Goal: Information Seeking & Learning: Learn about a topic

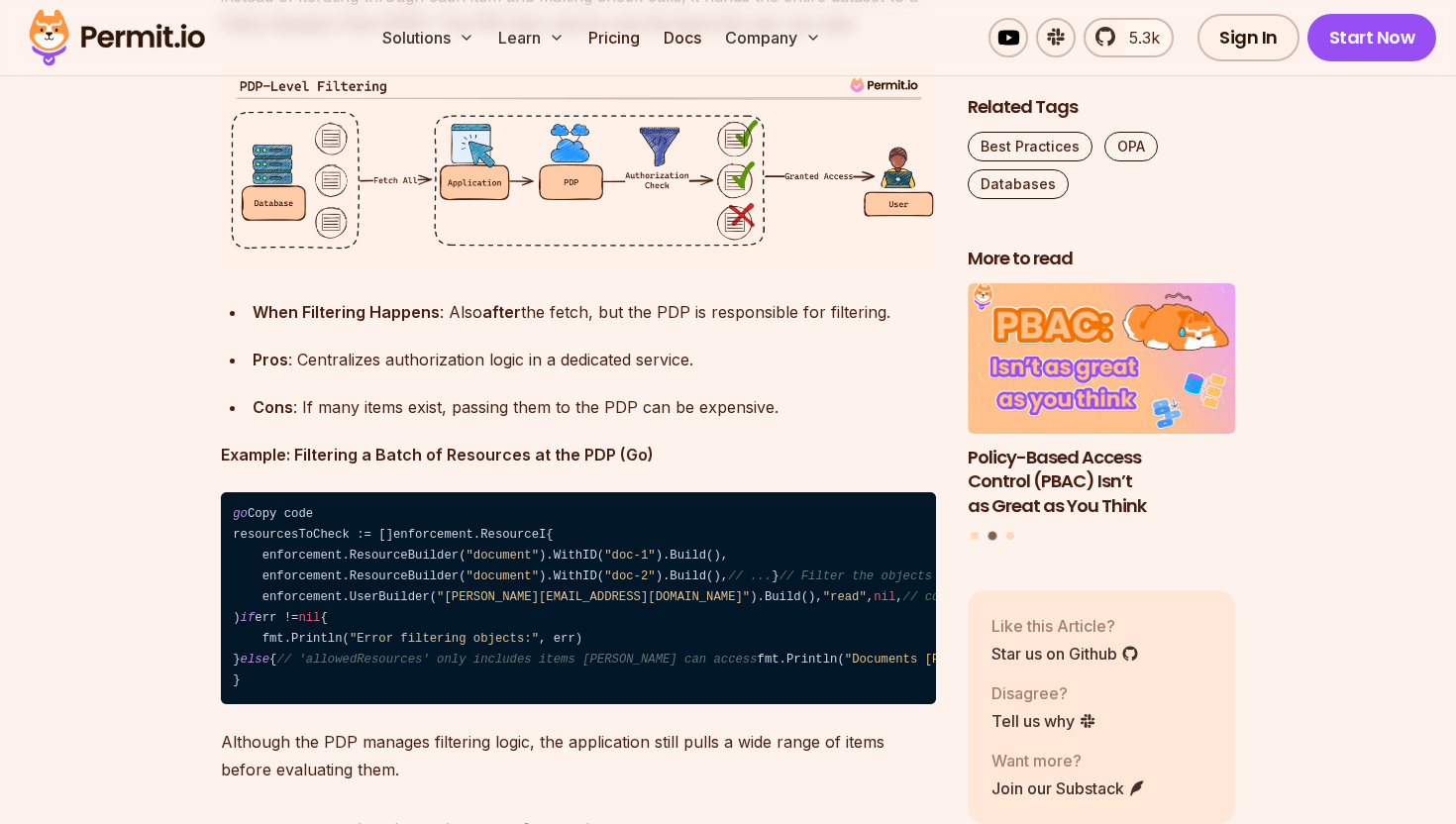
scroll to position [4867, 0]
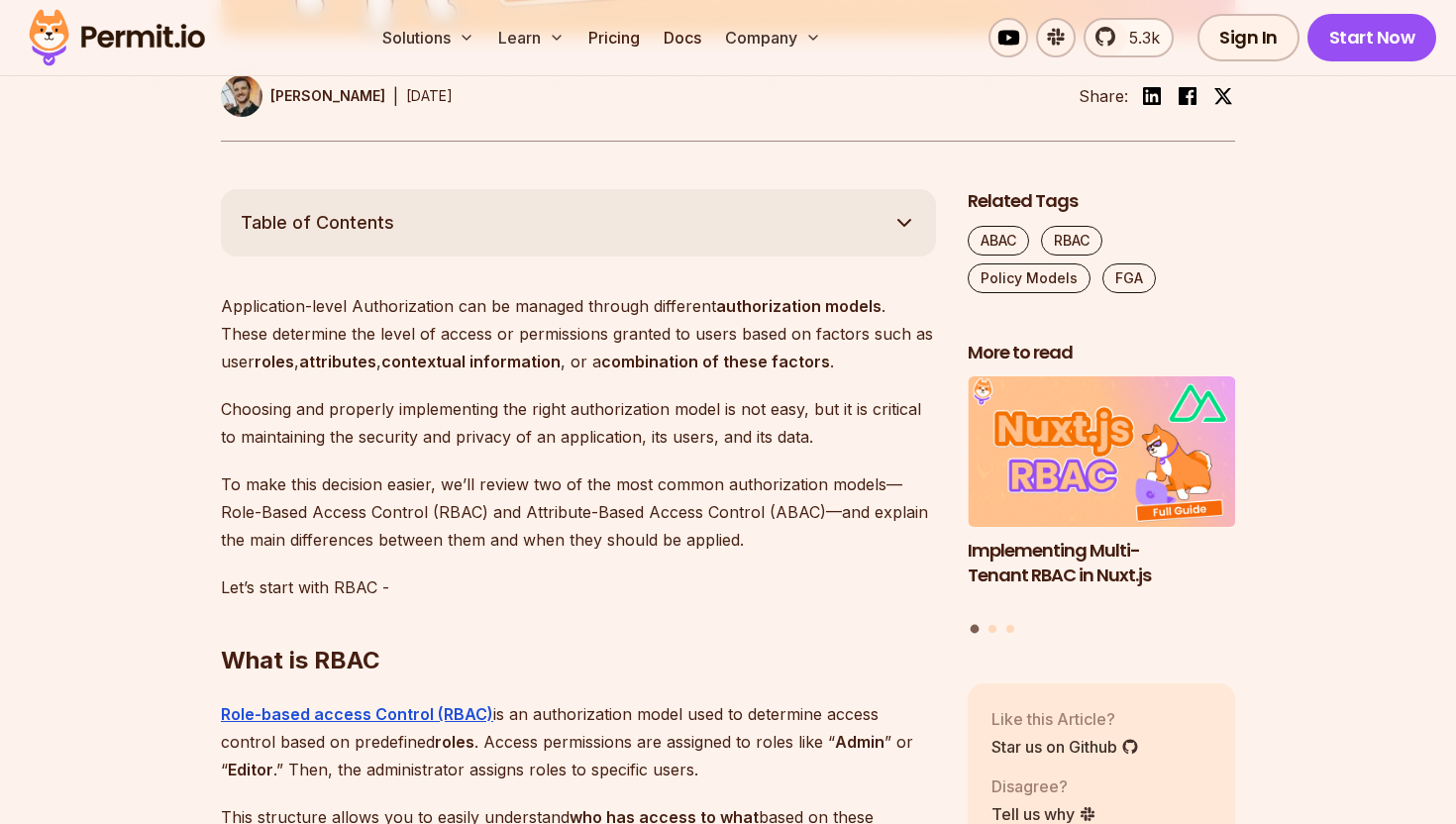
scroll to position [990, 0]
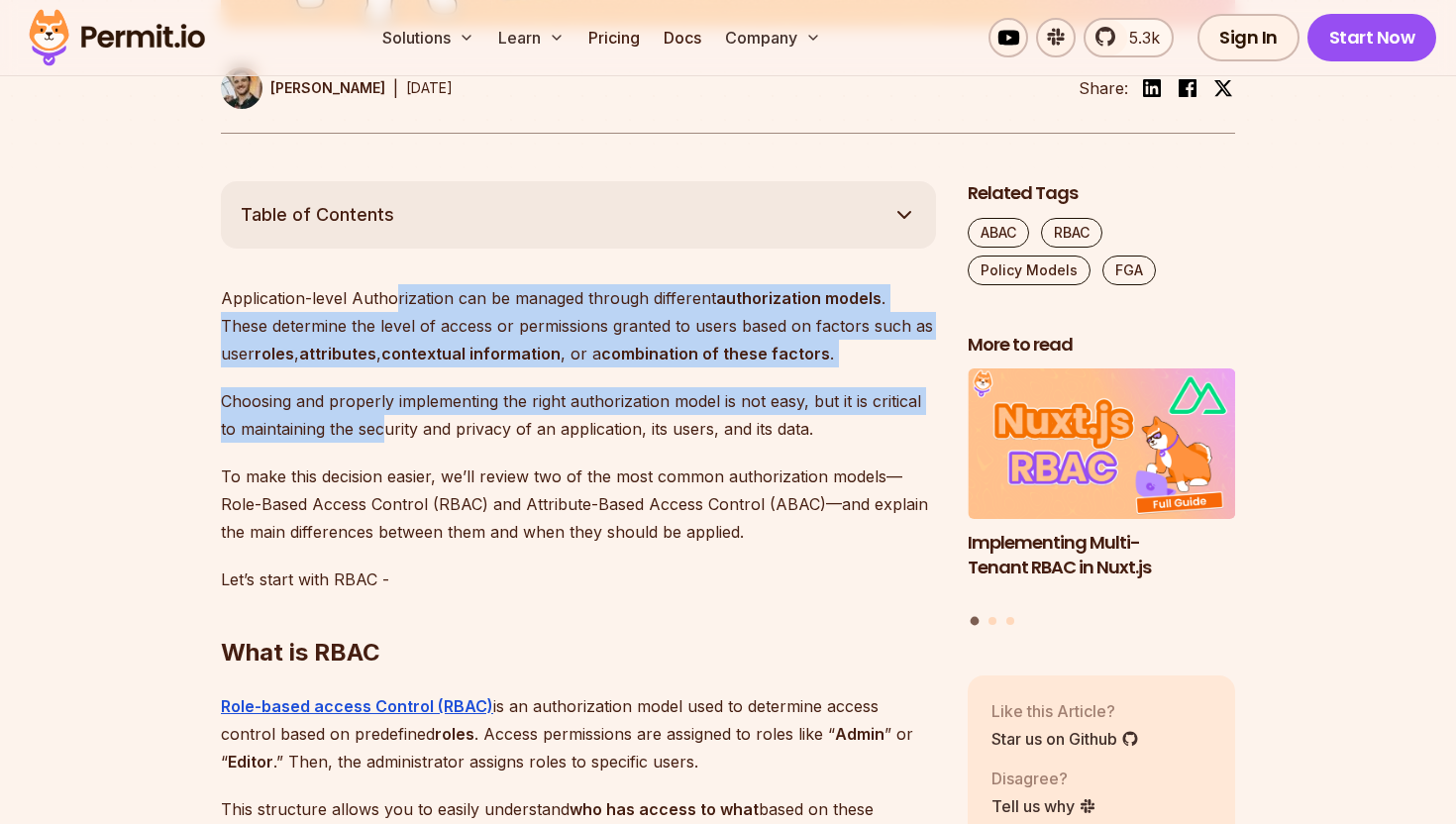
drag, startPoint x: 393, startPoint y: 304, endPoint x: 383, endPoint y: 416, distance: 112.4
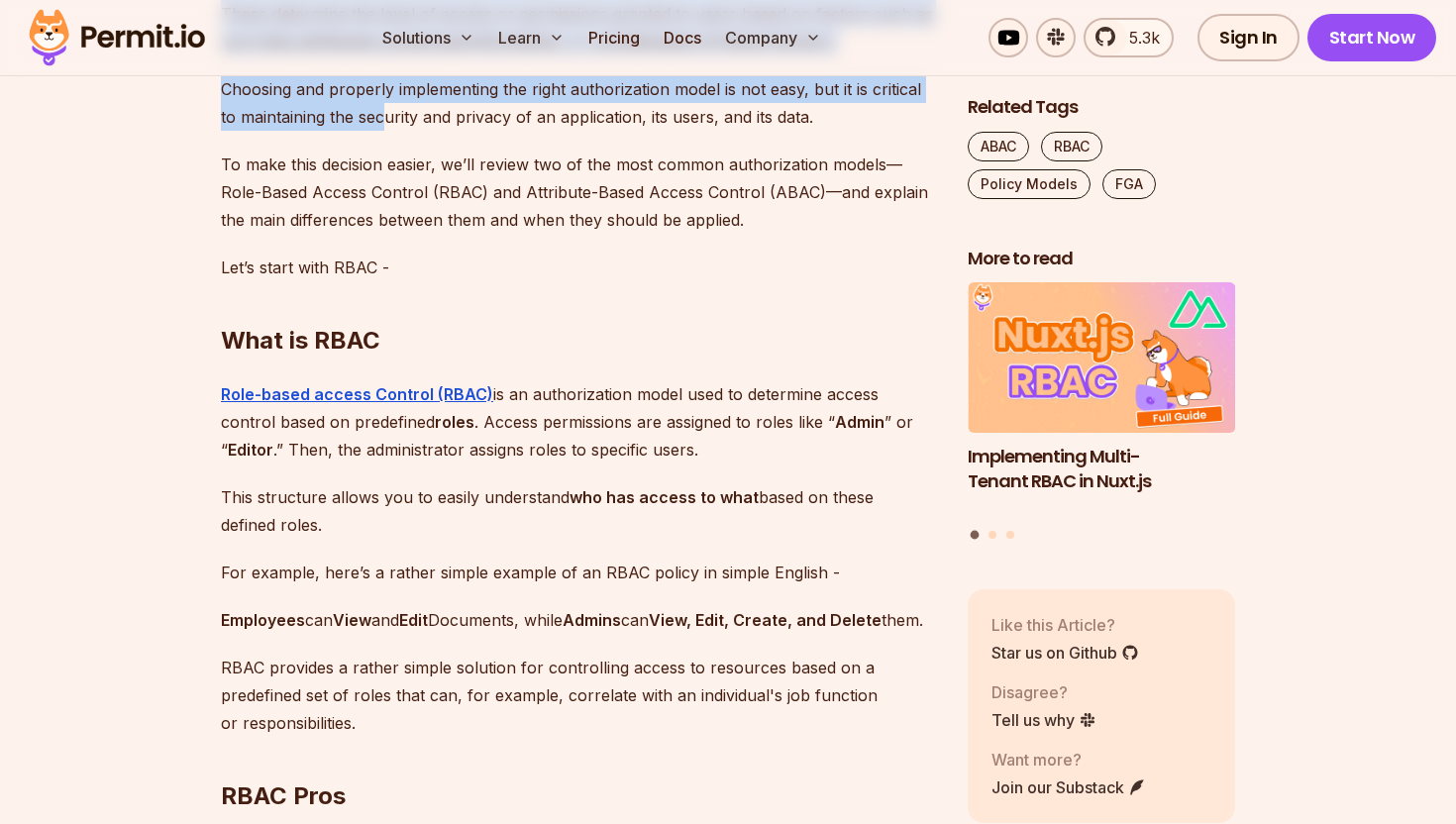
scroll to position [1303, 0]
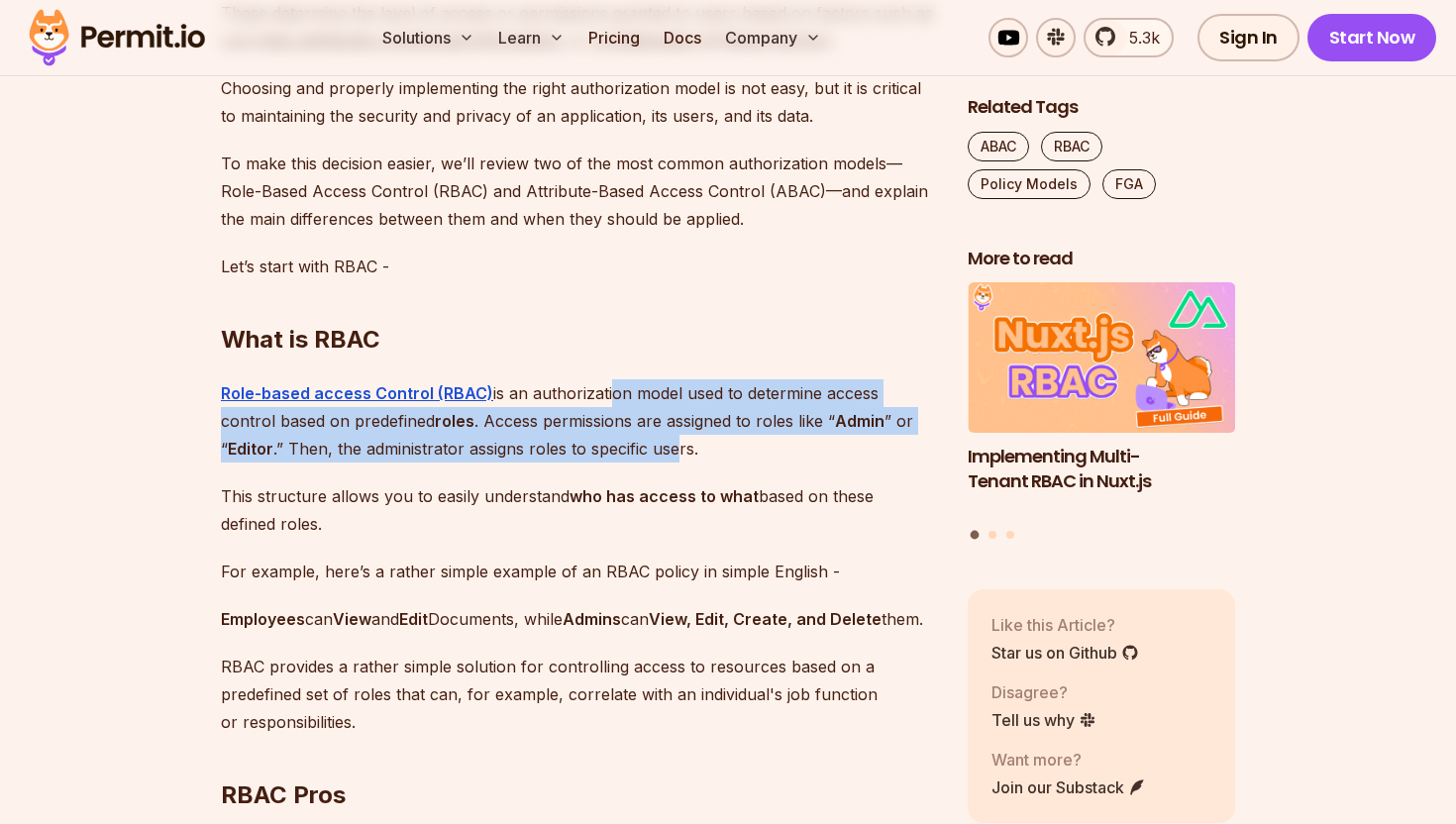
drag, startPoint x: 606, startPoint y: 392, endPoint x: 611, endPoint y: 447, distance: 55.2
click at [611, 447] on p "Role-based access Control (RBAC) is an authorization model used to determine ac…" at bounding box center [578, 421] width 715 height 83
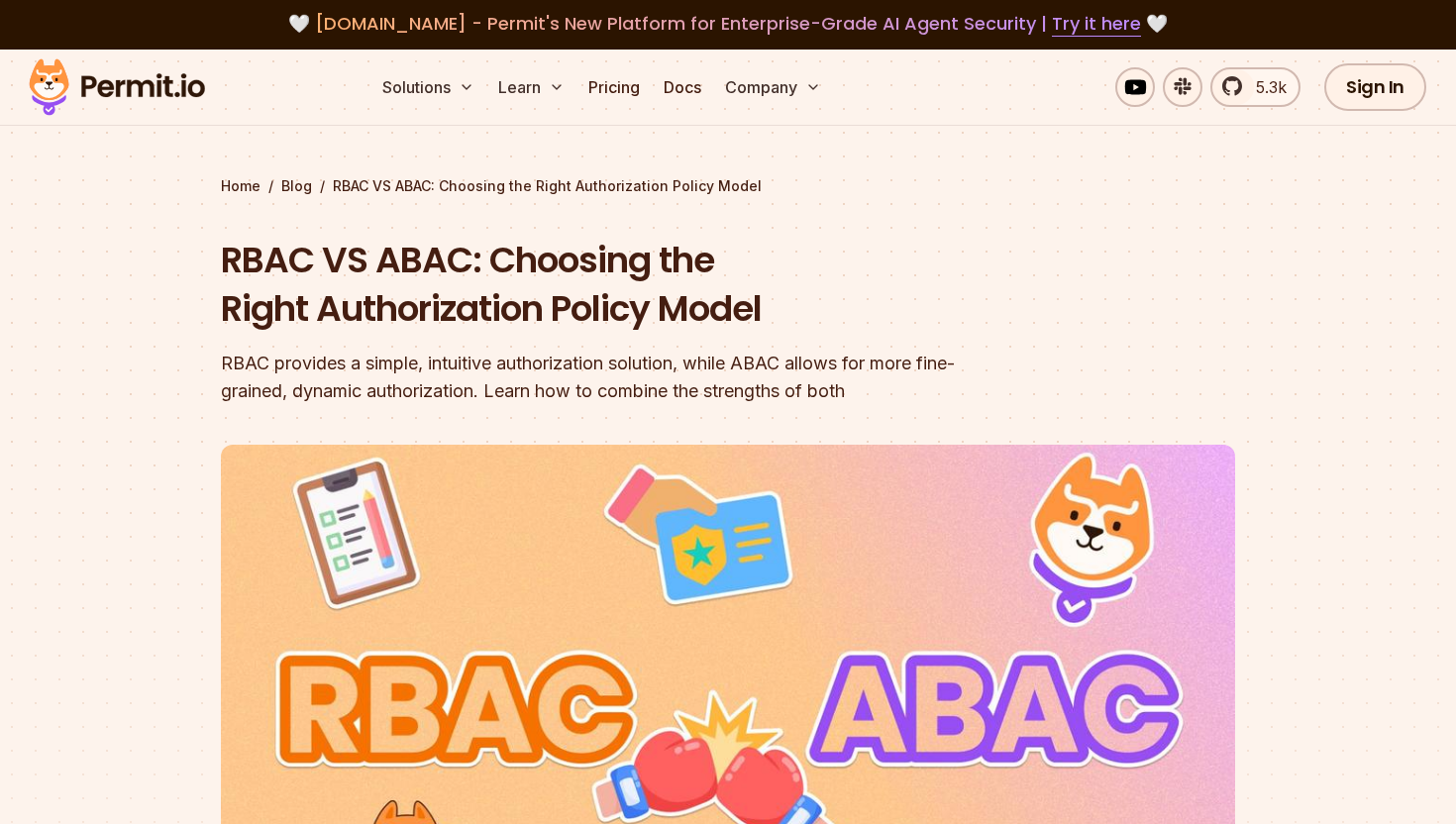
scroll to position [3, 0]
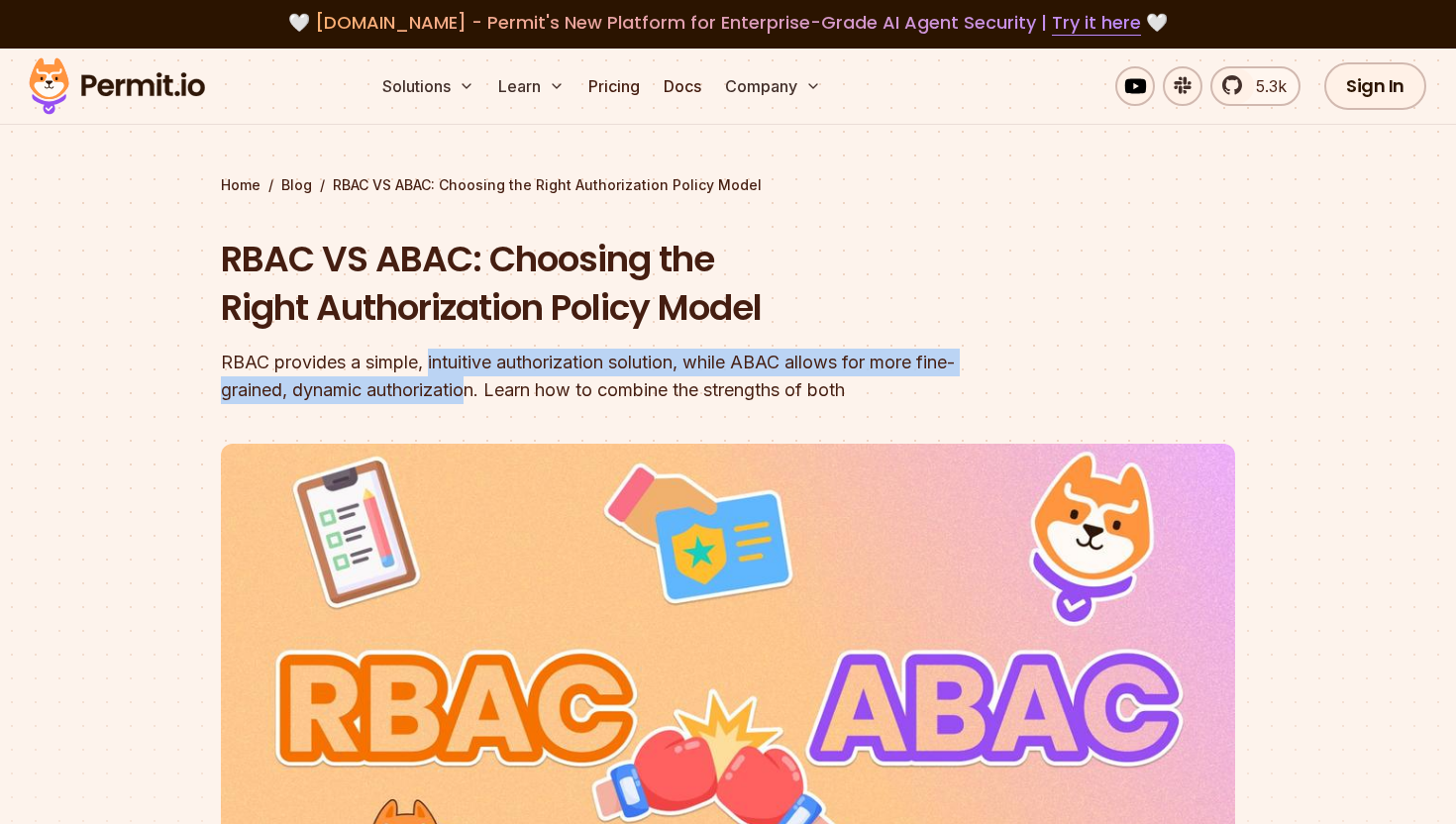
drag, startPoint x: 430, startPoint y: 360, endPoint x: 472, endPoint y: 382, distance: 47.4
click at [472, 382] on div "RBAC provides a simple, intuitive authorization solution, while ABAC allows for…" at bounding box center [600, 376] width 760 height 56
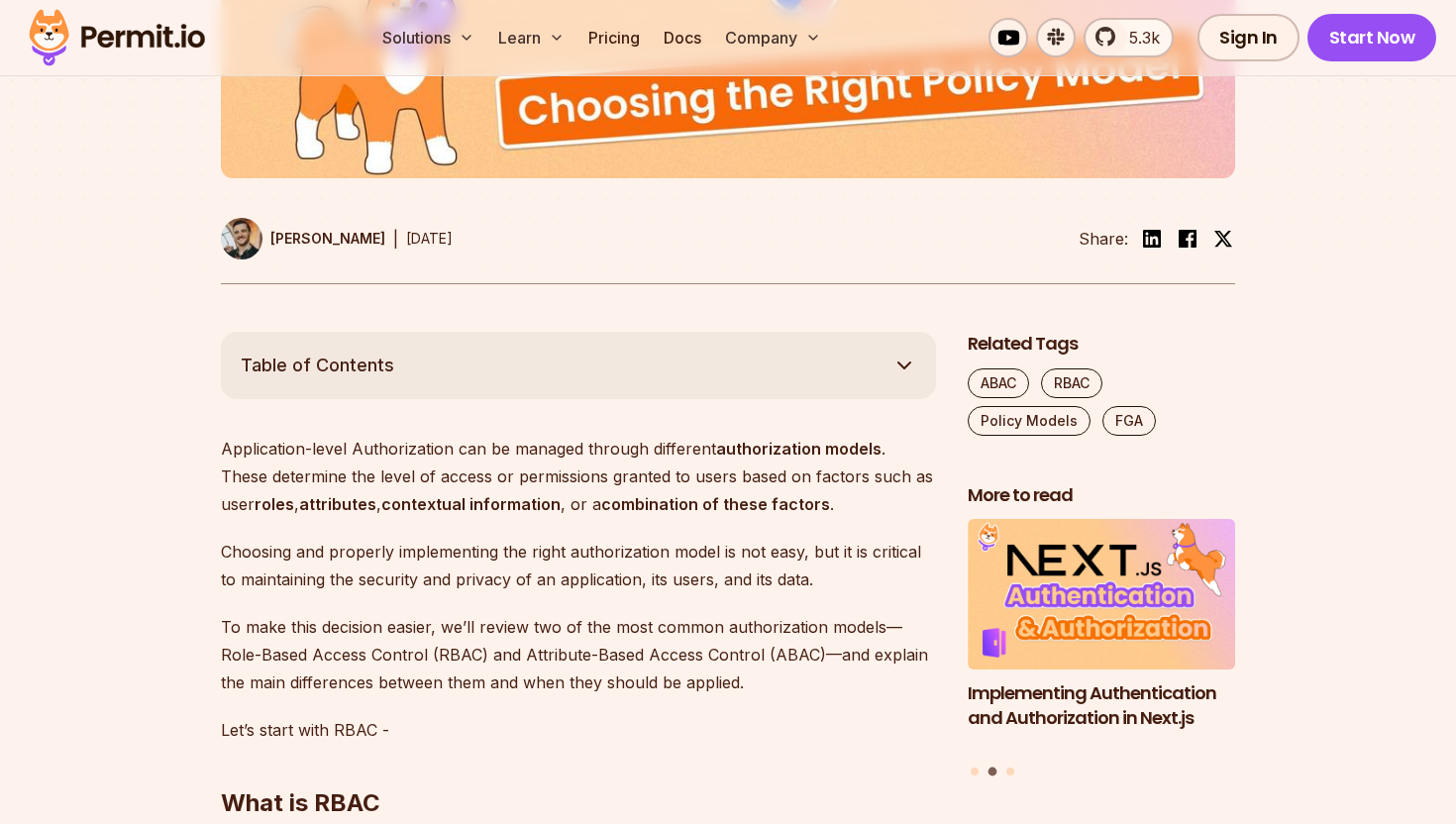
scroll to position [845, 0]
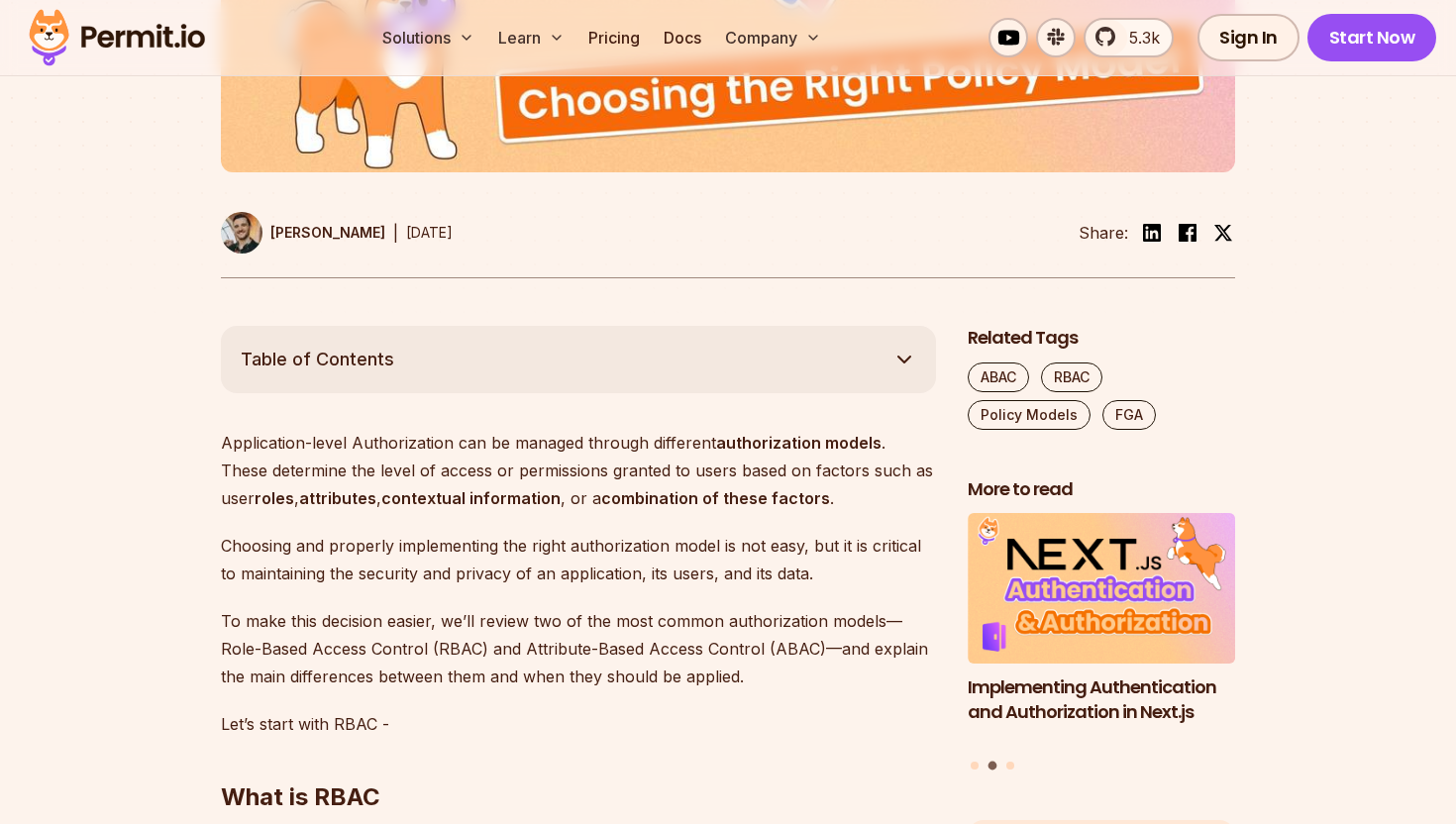
drag, startPoint x: 344, startPoint y: 435, endPoint x: 366, endPoint y: 487, distance: 56.5
click at [366, 487] on p "Application-level Authorization can be managed through different authorization …" at bounding box center [578, 471] width 715 height 83
click at [692, 348] on button "Table of Contents" at bounding box center [578, 359] width 715 height 68
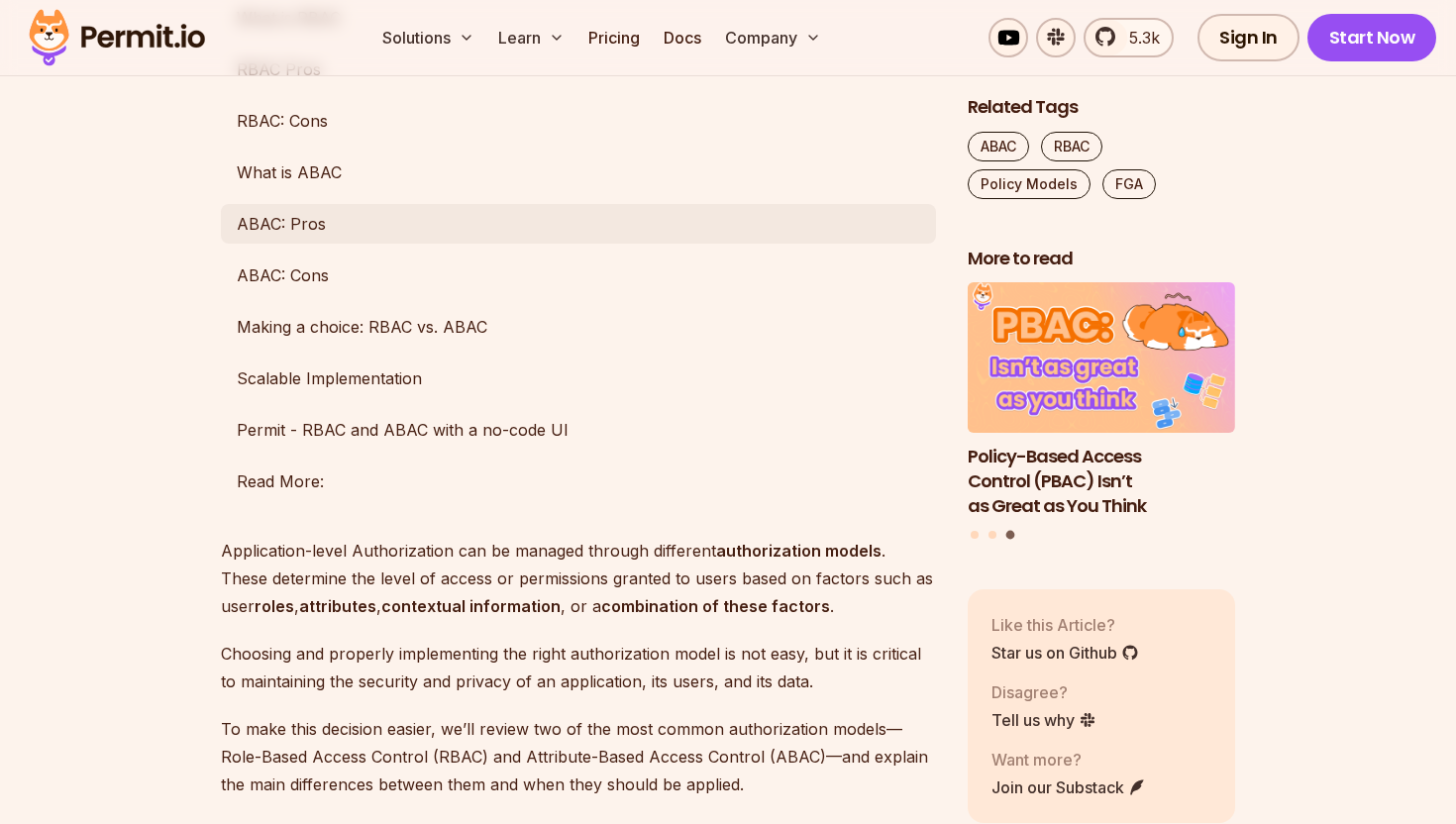
scroll to position [1262, 0]
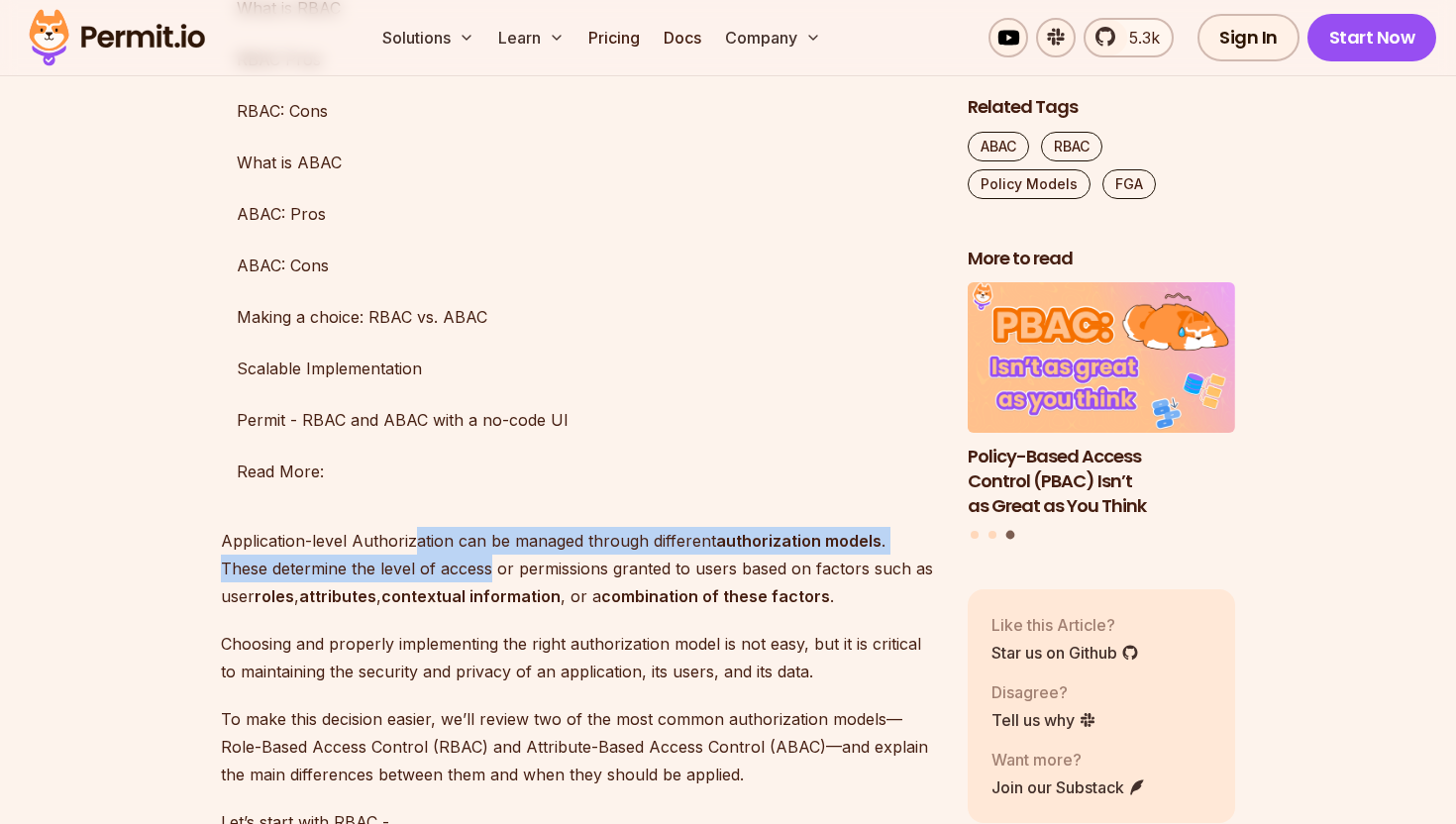
drag, startPoint x: 413, startPoint y: 537, endPoint x: 443, endPoint y: 573, distance: 46.9
click at [443, 573] on p "Application-level Authorization can be managed through different authorization …" at bounding box center [578, 569] width 715 height 83
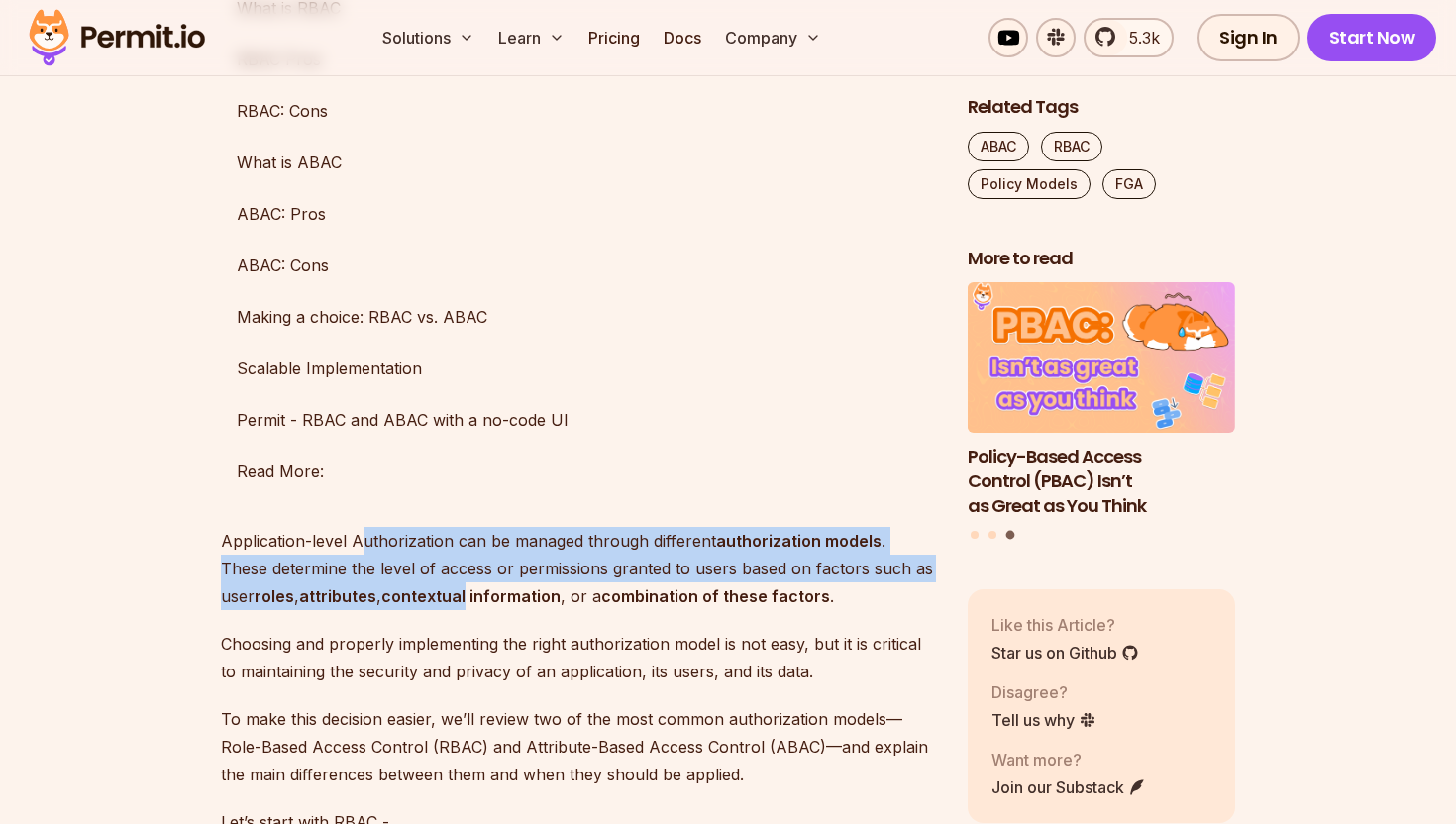
drag, startPoint x: 360, startPoint y: 543, endPoint x: 436, endPoint y: 595, distance: 92.1
click at [436, 595] on p "Application-level Authorization can be managed through different authorization …" at bounding box center [578, 569] width 715 height 83
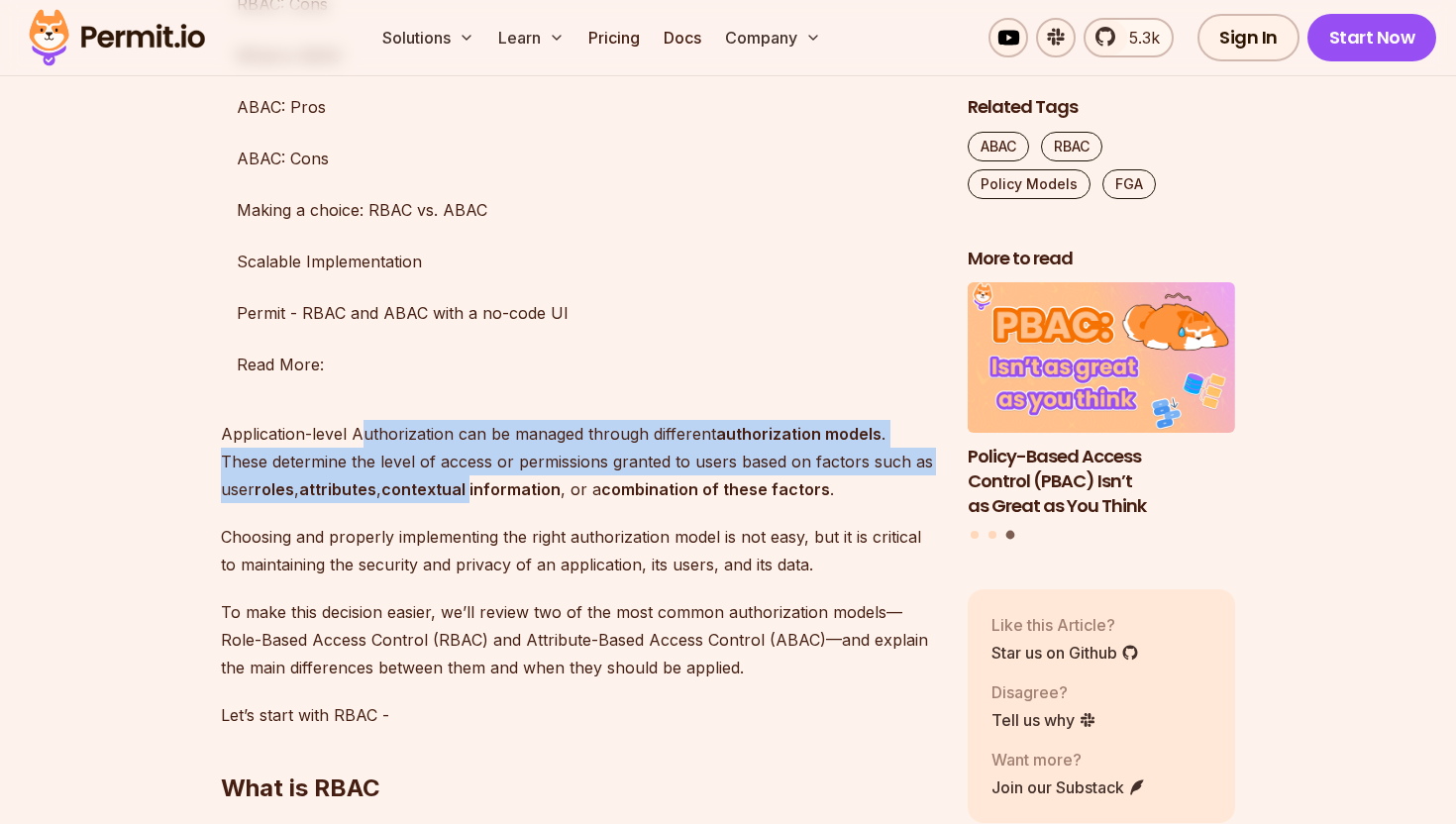
scroll to position [1394, 0]
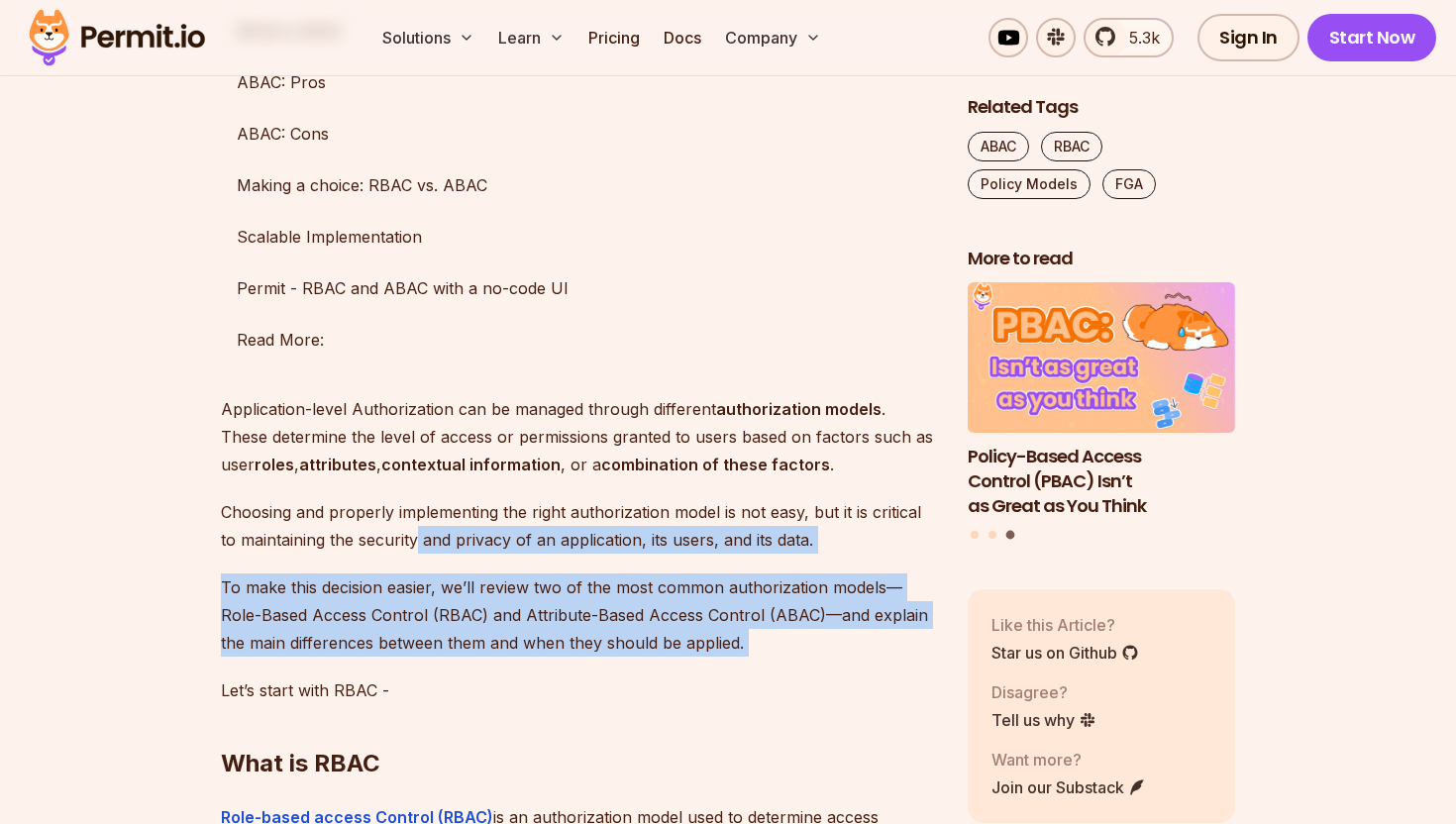
drag, startPoint x: 420, startPoint y: 527, endPoint x: 453, endPoint y: 657, distance: 134.1
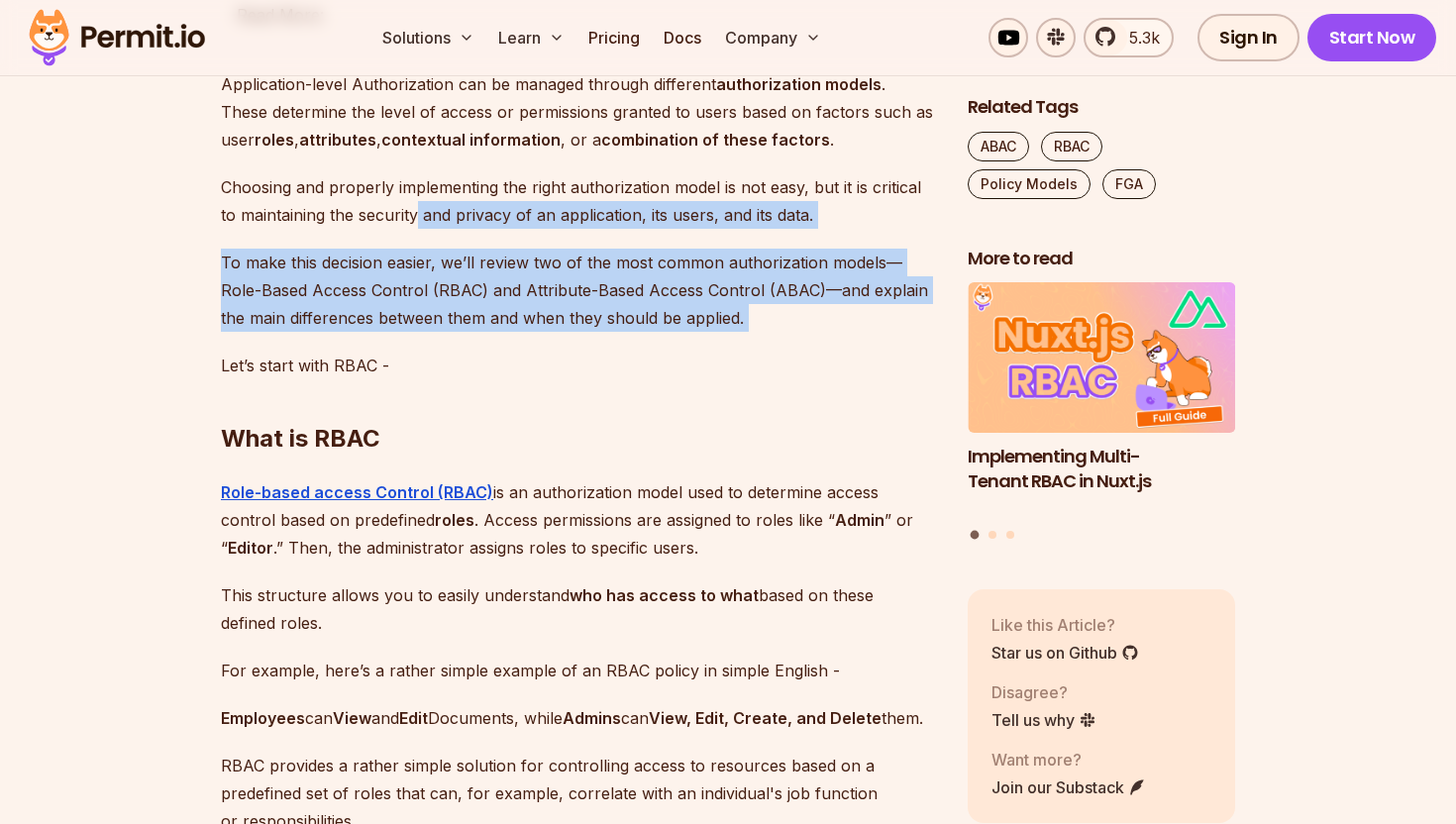
scroll to position [1723, 0]
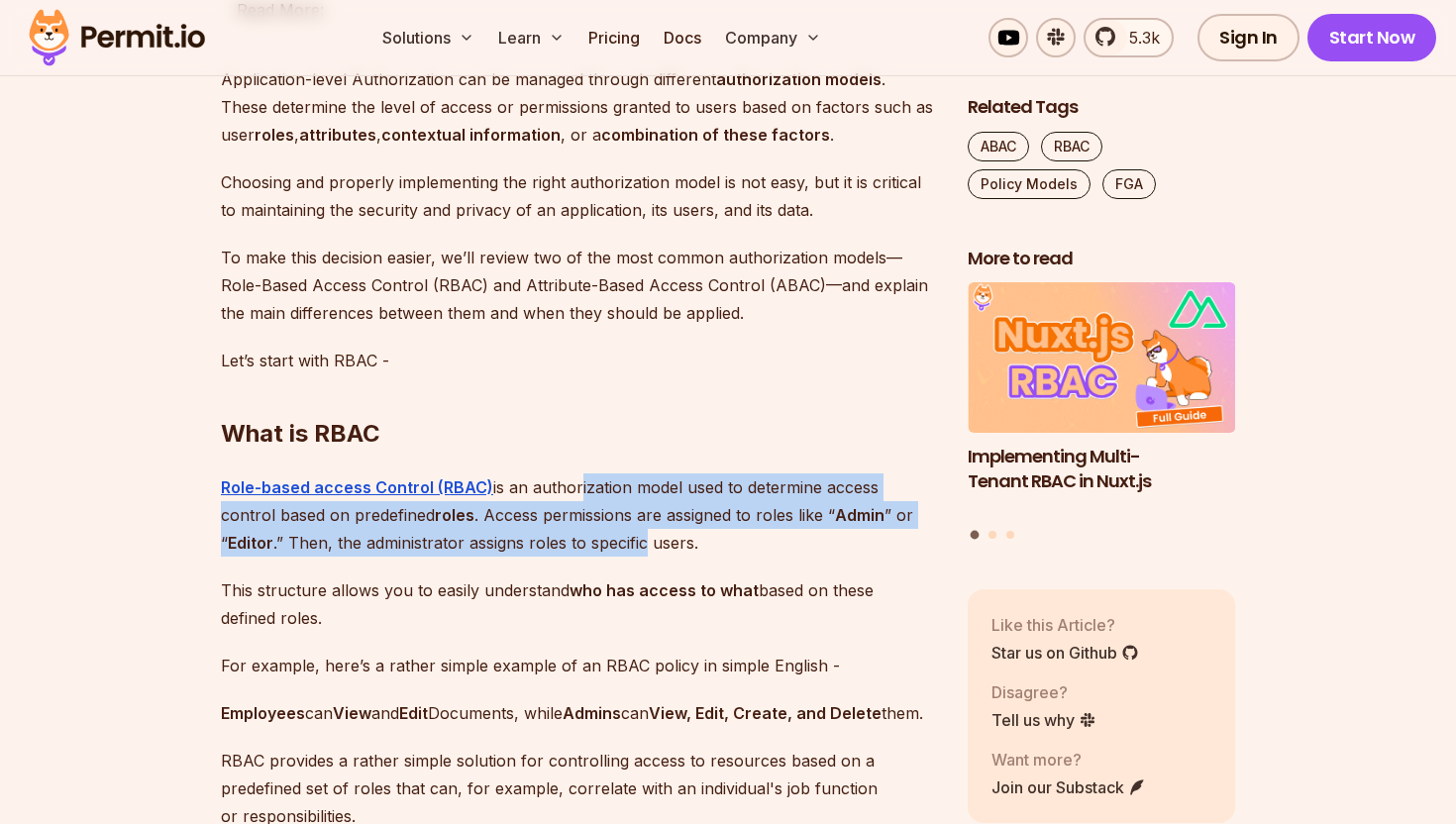
drag, startPoint x: 571, startPoint y: 494, endPoint x: 575, endPoint y: 555, distance: 61.1
click at [575, 555] on p "Role-based access Control (RBAC) is an authorization model used to determine ac…" at bounding box center [578, 515] width 715 height 83
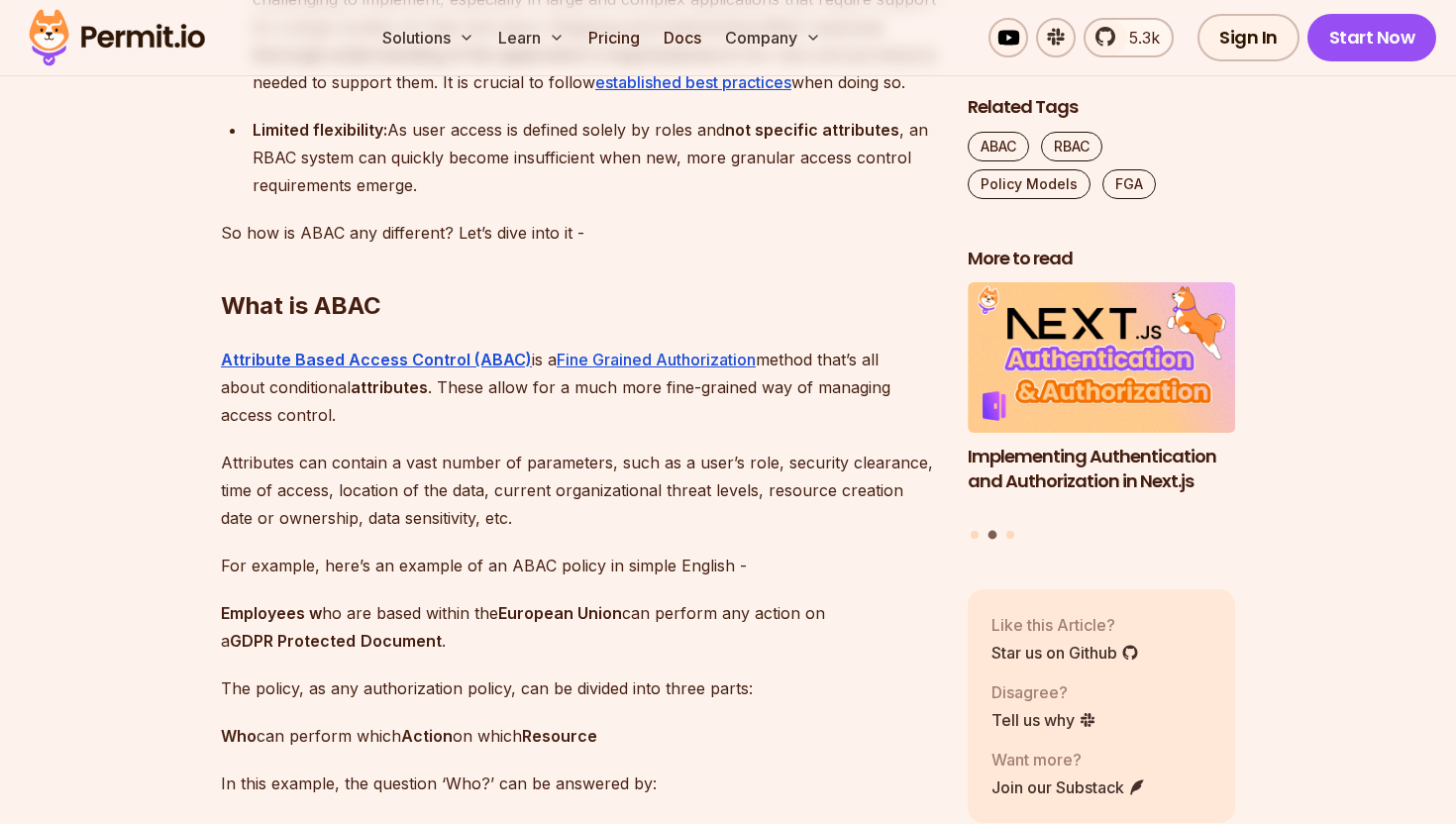
scroll to position [3114, 0]
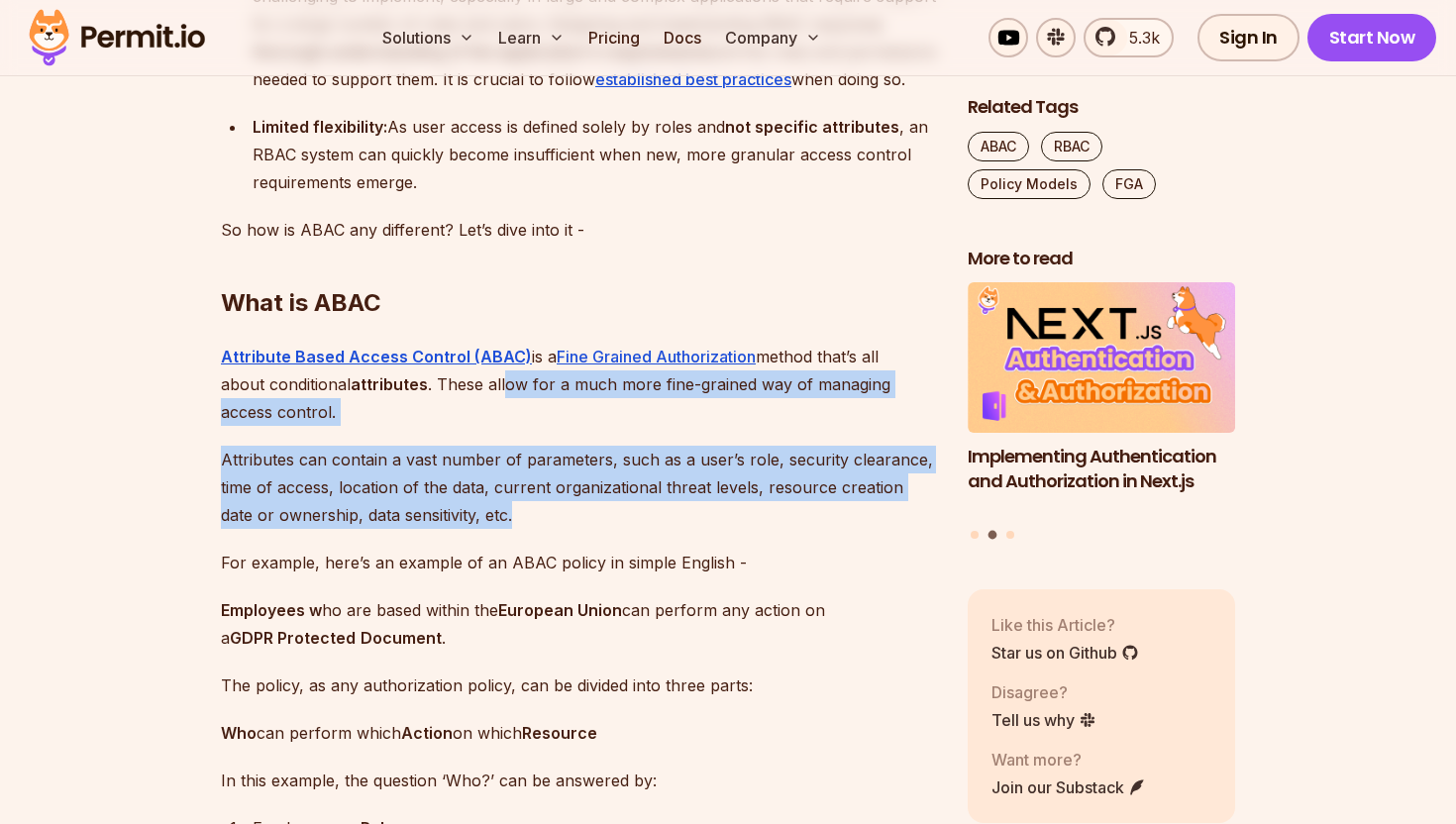
drag, startPoint x: 506, startPoint y: 411, endPoint x: 507, endPoint y: 552, distance: 141.0
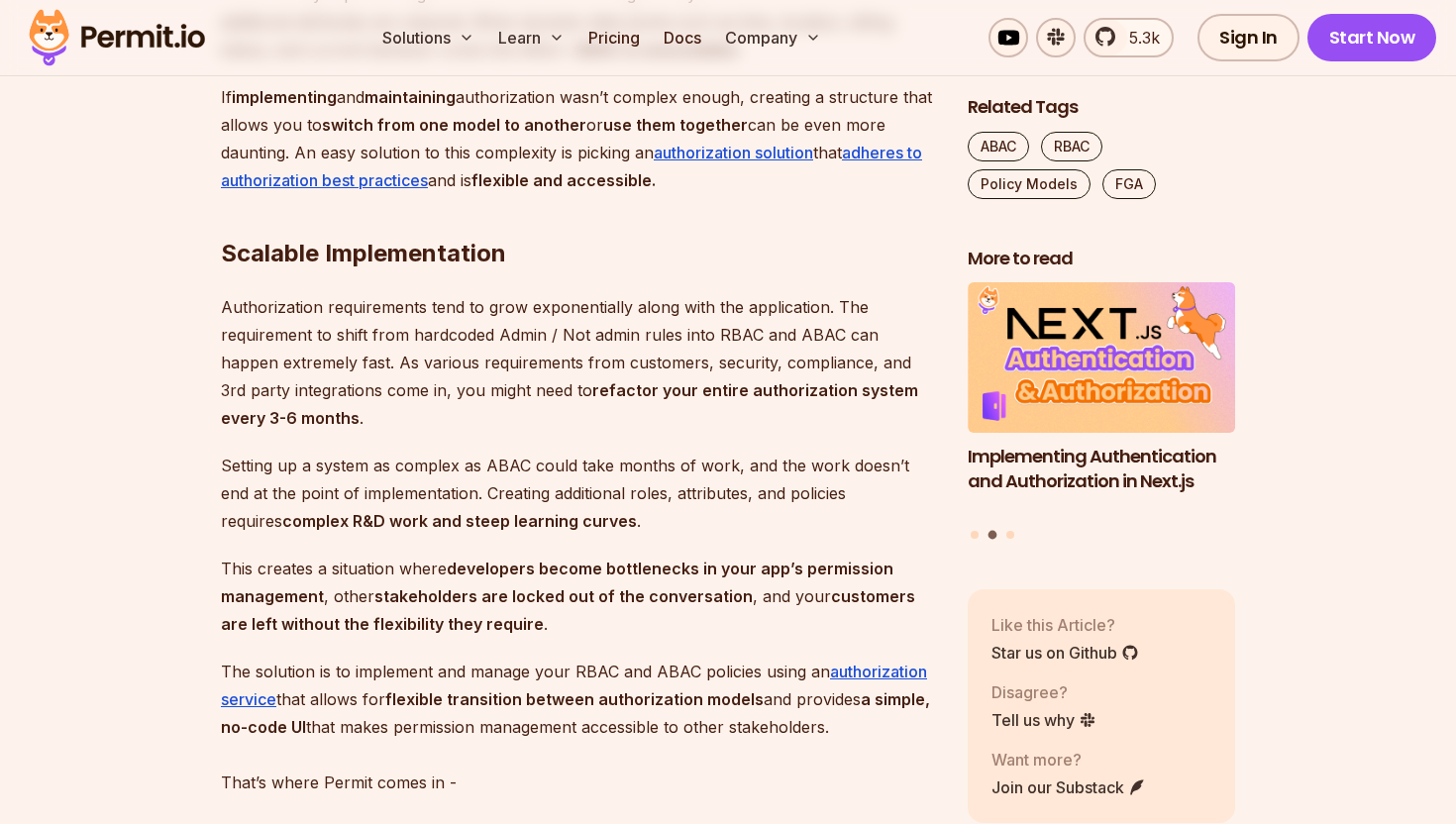
scroll to position [6009, 0]
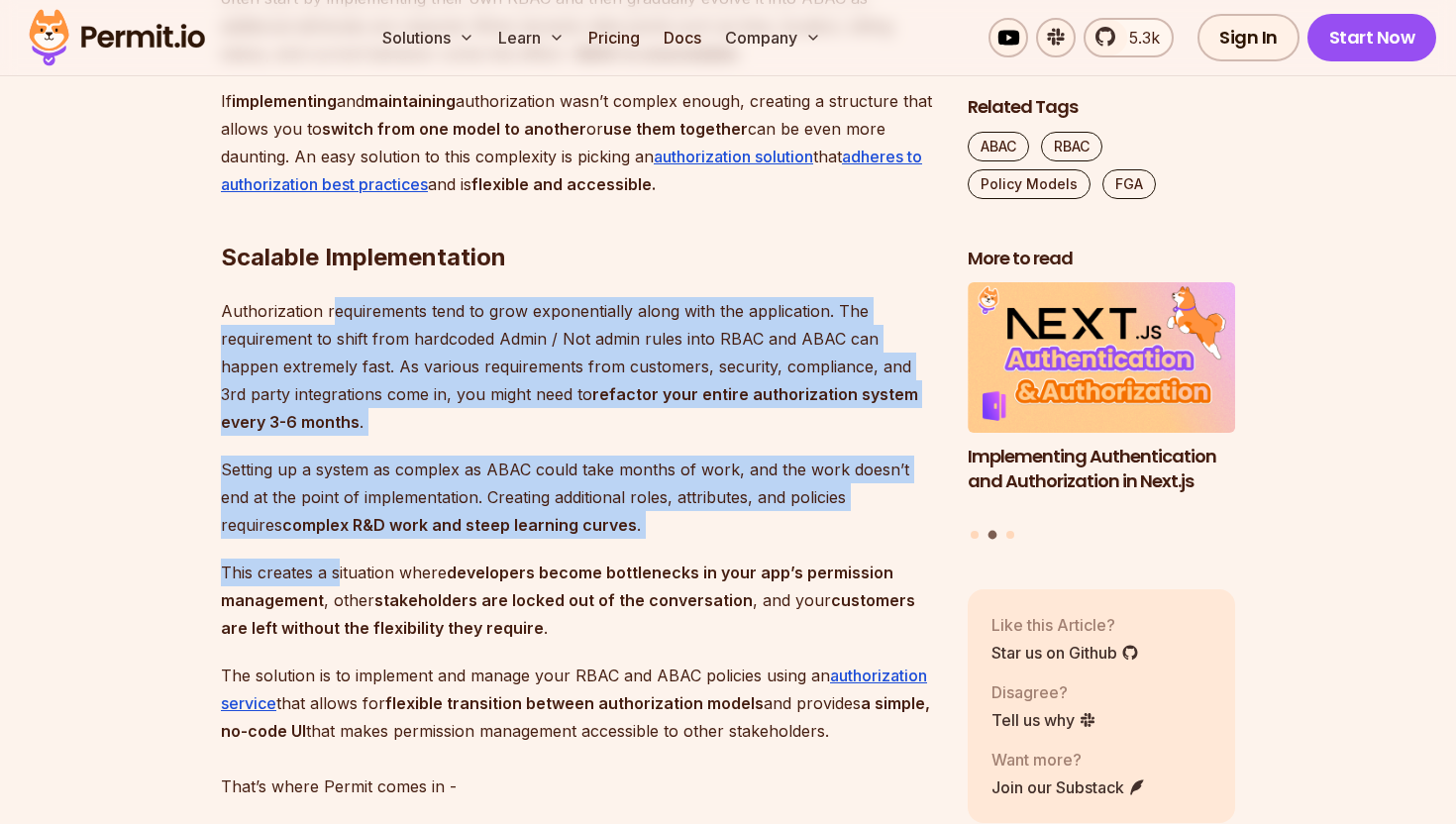
drag, startPoint x: 333, startPoint y: 344, endPoint x: 336, endPoint y: 631, distance: 287.0
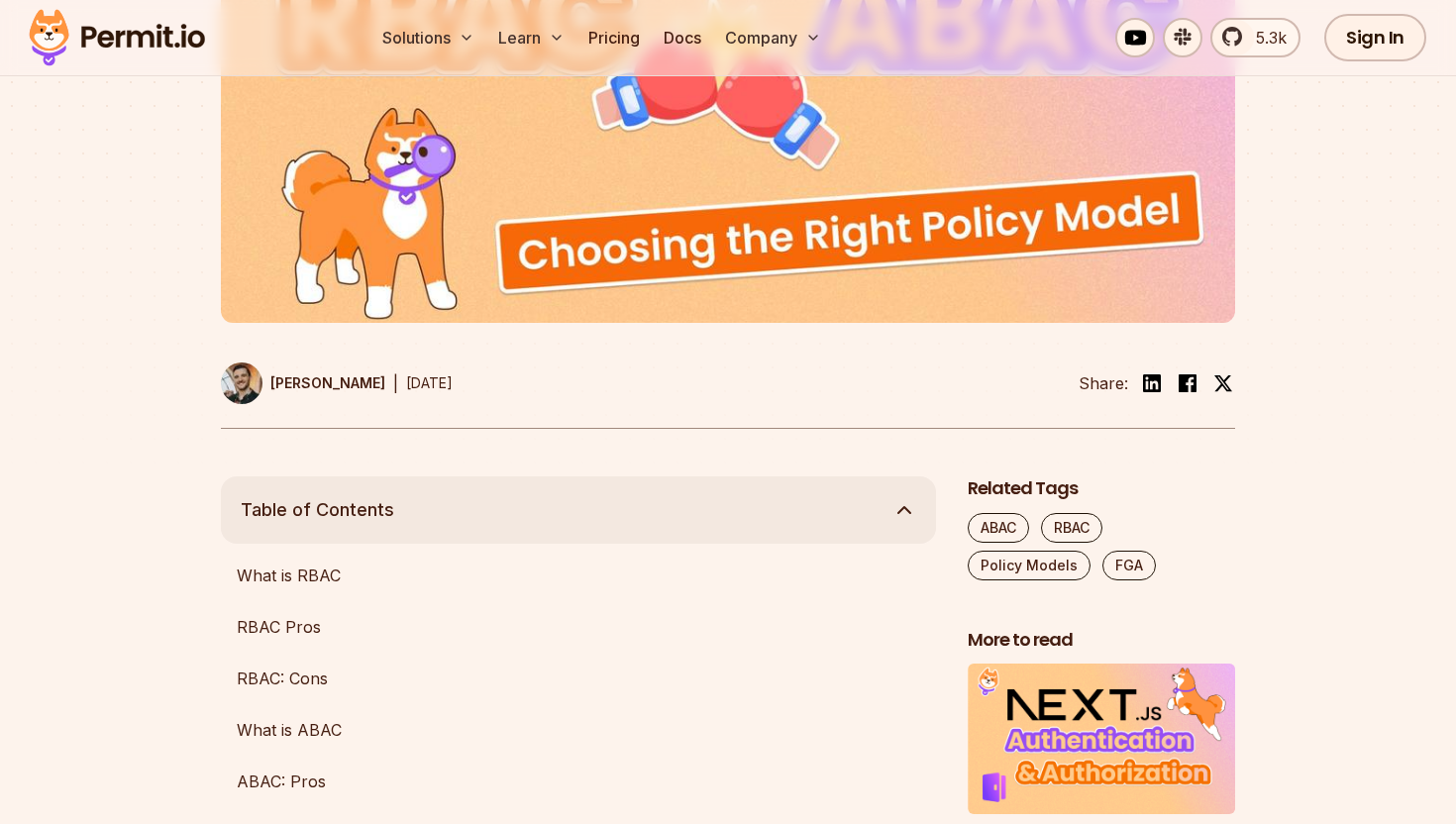
scroll to position [0, 0]
